Goal: Transaction & Acquisition: Purchase product/service

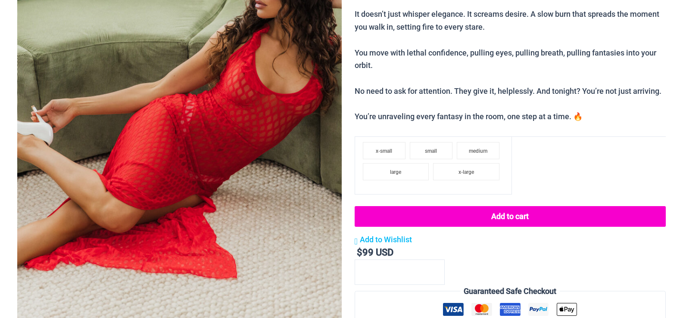
scroll to position [237, 0]
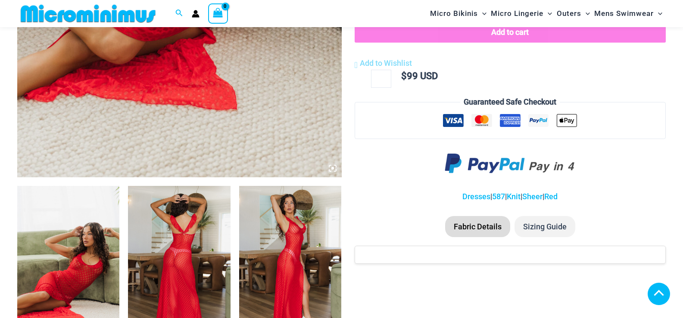
click at [209, 231] on img at bounding box center [179, 262] width 102 height 153
click at [317, 199] on img at bounding box center [290, 262] width 102 height 153
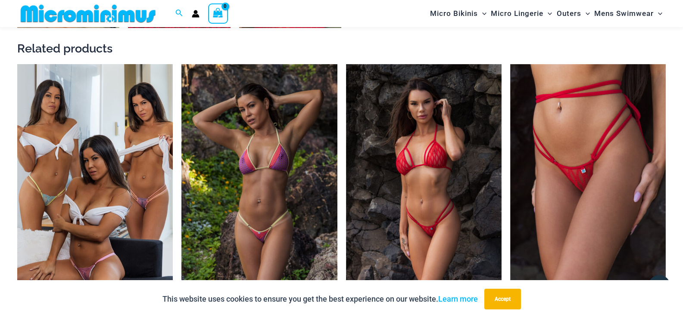
scroll to position [1058, 0]
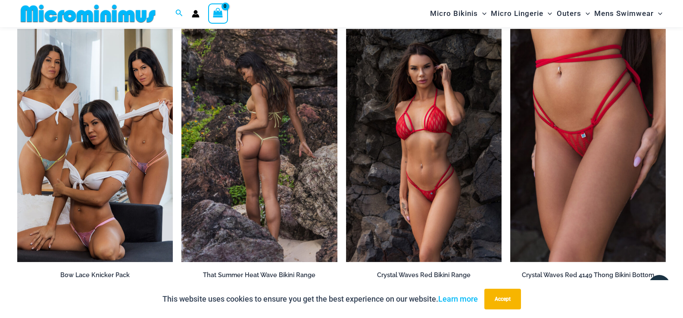
click at [298, 187] on img at bounding box center [259, 145] width 156 height 233
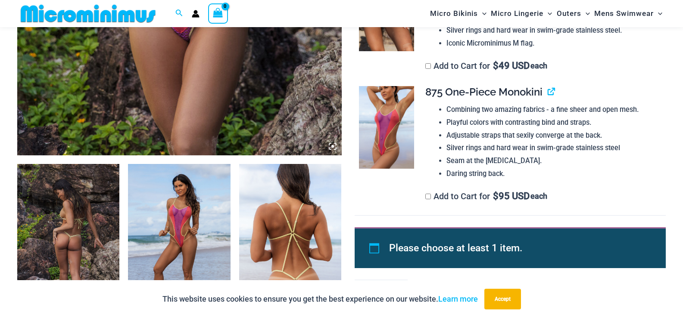
scroll to position [388, 0]
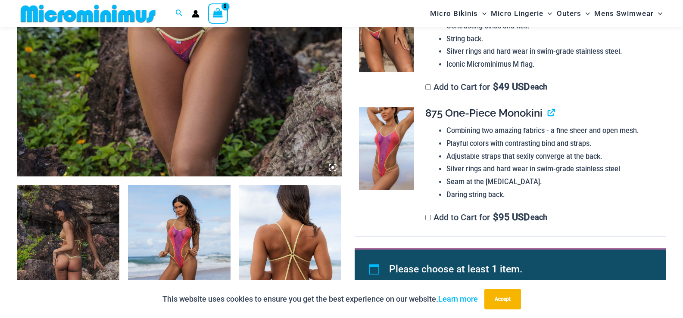
click at [91, 230] on img at bounding box center [68, 261] width 102 height 153
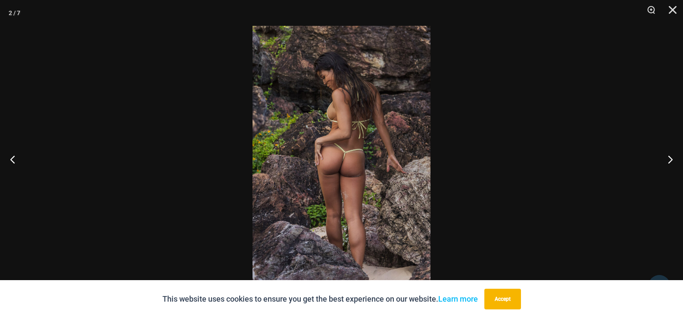
click at [421, 159] on img at bounding box center [341, 159] width 178 height 267
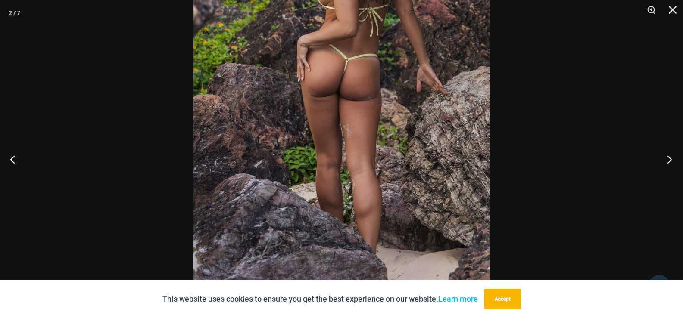
click at [665, 158] on button "Next" at bounding box center [666, 159] width 32 height 43
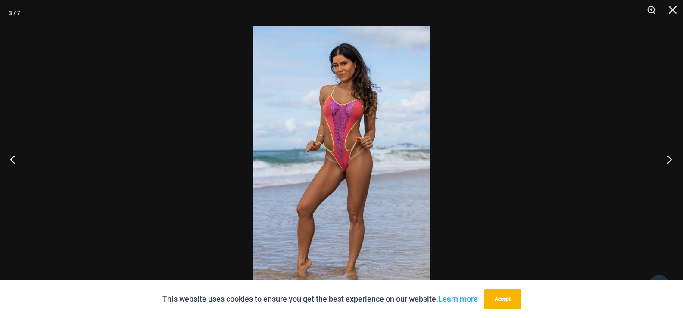
click at [665, 158] on button "Next" at bounding box center [666, 159] width 32 height 43
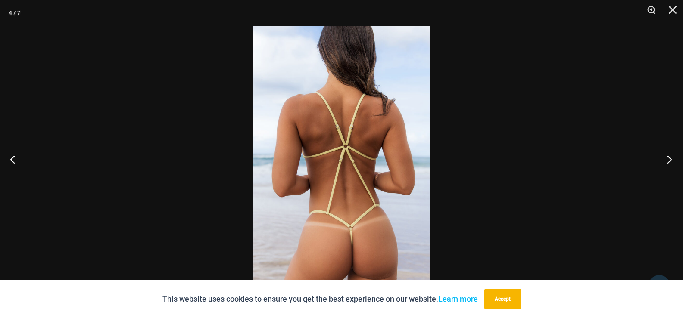
click at [665, 158] on button "Next" at bounding box center [666, 159] width 32 height 43
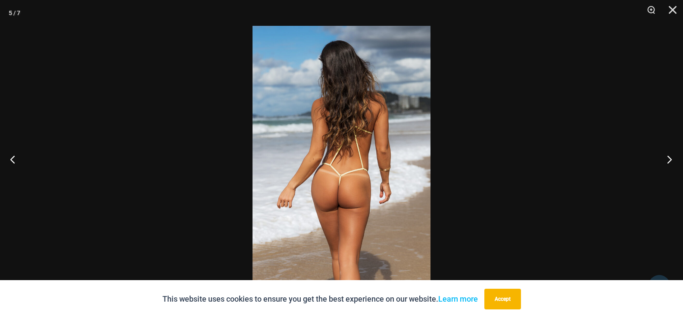
click at [665, 158] on button "Next" at bounding box center [666, 159] width 32 height 43
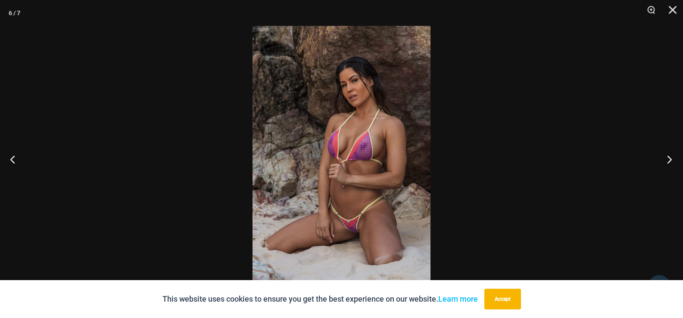
click at [665, 158] on button "Next" at bounding box center [666, 159] width 32 height 43
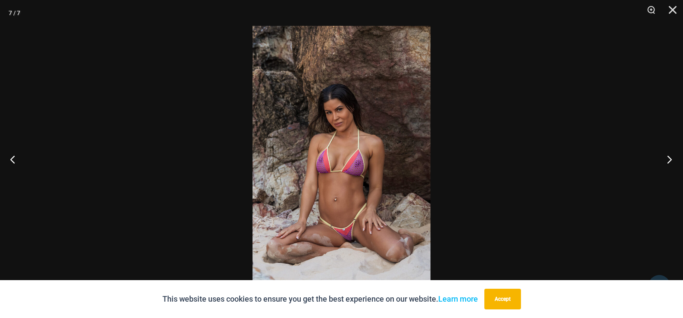
click at [665, 158] on button "Next" at bounding box center [666, 159] width 32 height 43
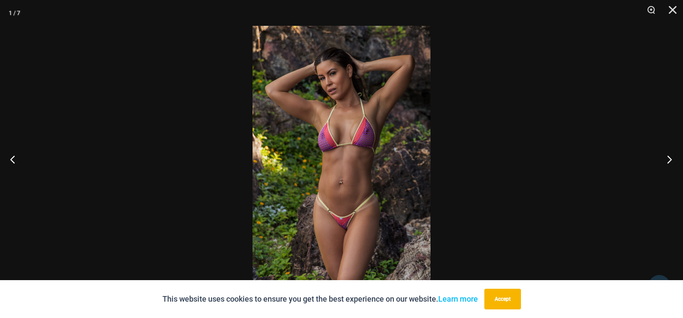
click at [665, 158] on button "Next" at bounding box center [666, 159] width 32 height 43
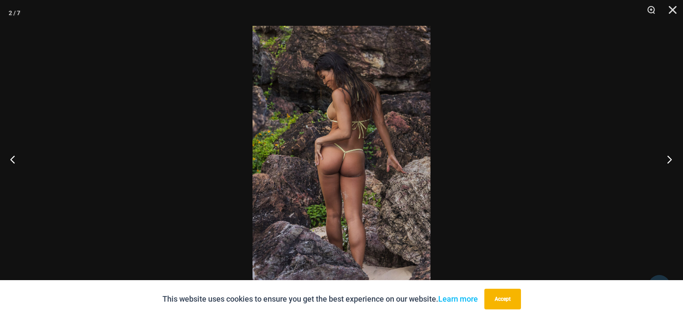
click at [665, 158] on button "Next" at bounding box center [666, 159] width 32 height 43
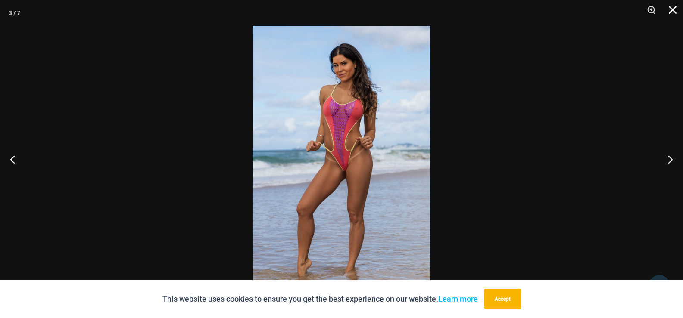
click at [669, 5] on button "Close" at bounding box center [670, 13] width 22 height 26
